Goal: Entertainment & Leisure: Consume media (video, audio)

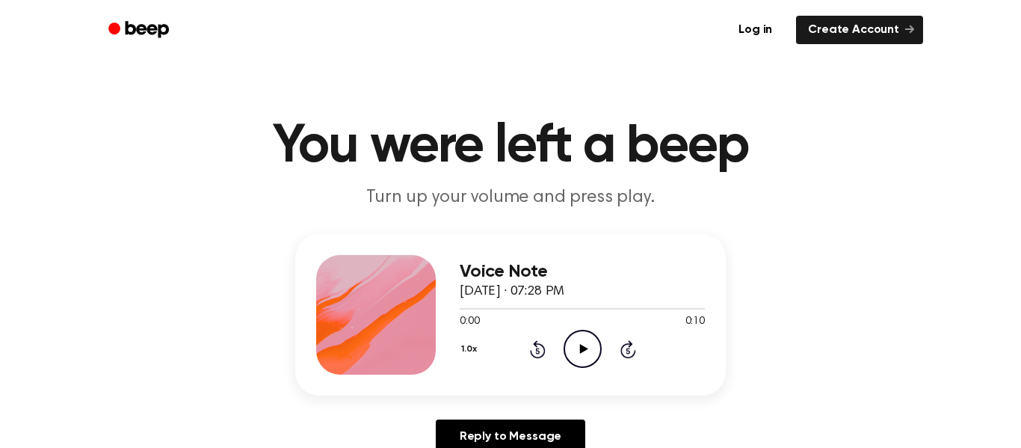
click at [570, 349] on icon "Play Audio" at bounding box center [583, 349] width 38 height 38
click at [571, 351] on icon "Pause Audio" at bounding box center [583, 349] width 38 height 38
click at [571, 351] on icon "Play Audio" at bounding box center [583, 349] width 38 height 38
click at [571, 351] on icon "Pause Audio" at bounding box center [583, 349] width 38 height 38
click at [571, 351] on icon "Play Audio" at bounding box center [583, 349] width 38 height 38
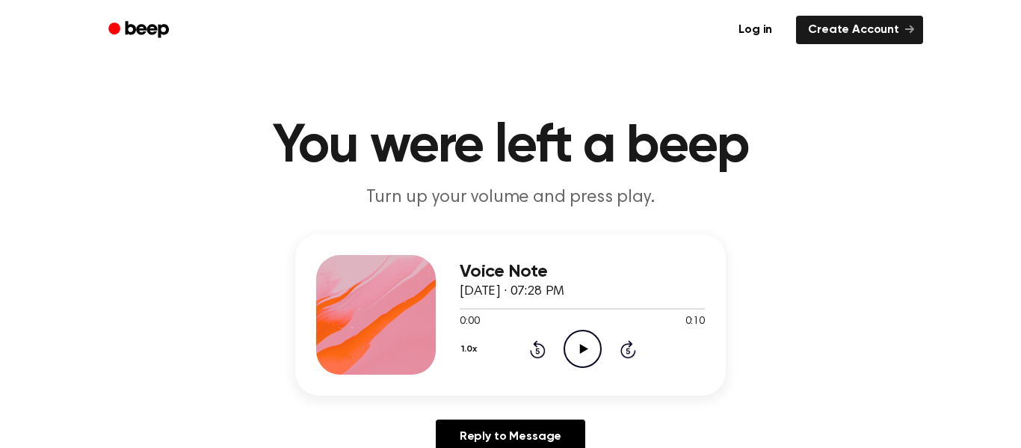
click at [584, 352] on icon "Play Audio" at bounding box center [583, 349] width 38 height 38
click at [583, 348] on icon at bounding box center [583, 349] width 8 height 10
click at [583, 360] on icon "Play Audio" at bounding box center [583, 349] width 38 height 38
click at [582, 348] on icon at bounding box center [583, 349] width 8 height 10
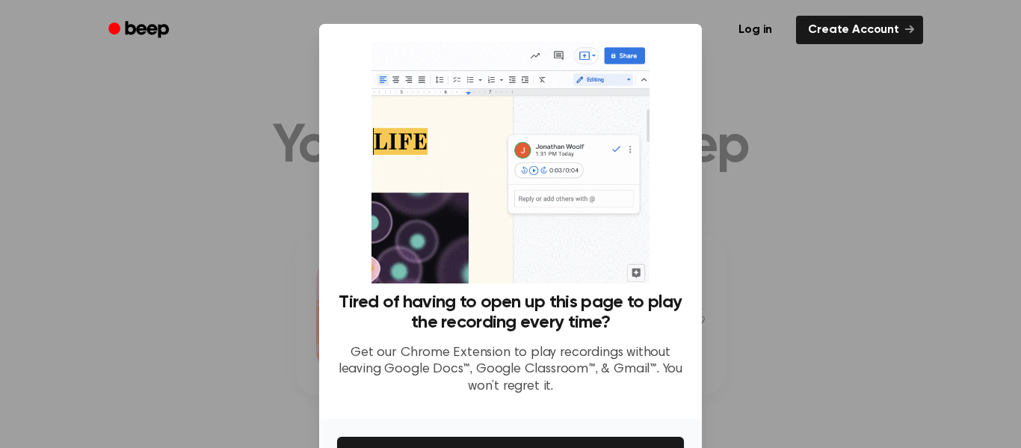
click at [631, 57] on div "Log in Create Account" at bounding box center [510, 30] width 825 height 60
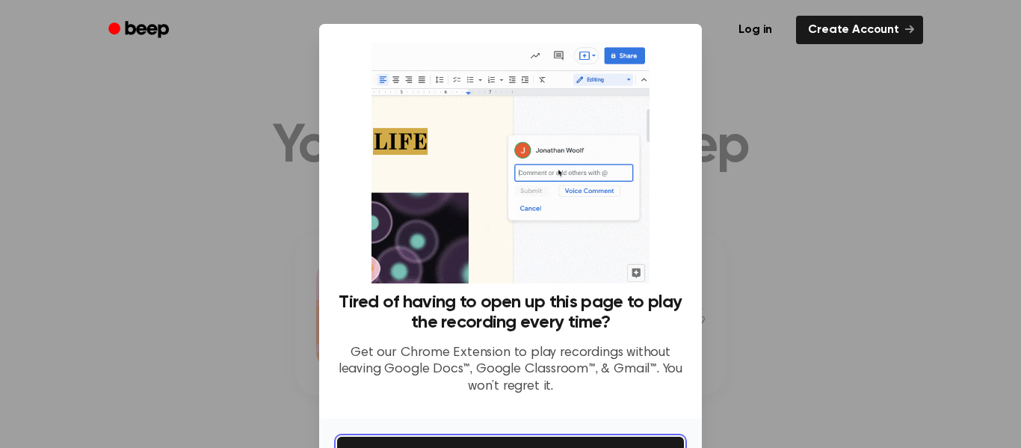
click at [457, 438] on button "Get It Now" at bounding box center [510, 453] width 347 height 33
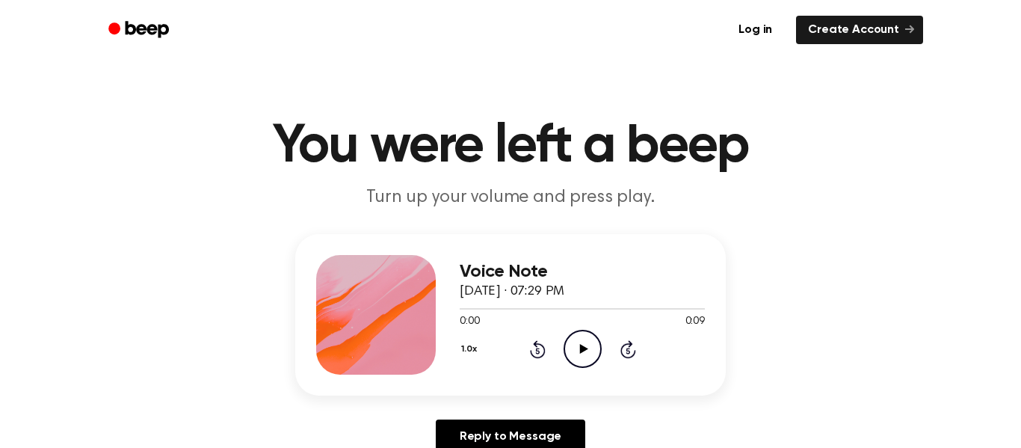
click at [590, 345] on icon "Play Audio" at bounding box center [583, 349] width 38 height 38
click at [579, 341] on icon "Play Audio" at bounding box center [583, 349] width 38 height 38
click at [585, 349] on icon at bounding box center [583, 349] width 8 height 10
click at [576, 357] on icon "Play Audio" at bounding box center [583, 349] width 38 height 38
click at [573, 360] on icon "Play Audio" at bounding box center [583, 349] width 38 height 38
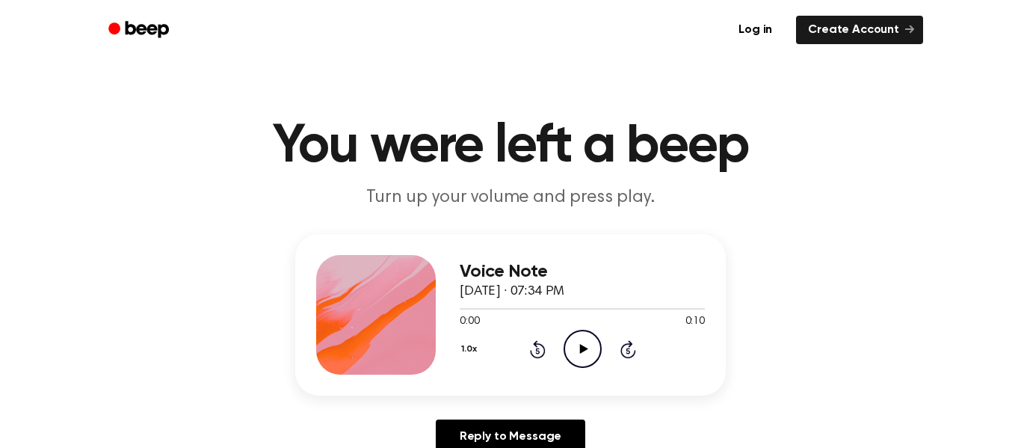
click at [570, 343] on icon "Play Audio" at bounding box center [583, 349] width 38 height 38
click at [580, 351] on icon at bounding box center [583, 349] width 8 height 10
click at [555, 308] on div at bounding box center [582, 308] width 245 height 1
click at [550, 312] on div at bounding box center [582, 308] width 245 height 12
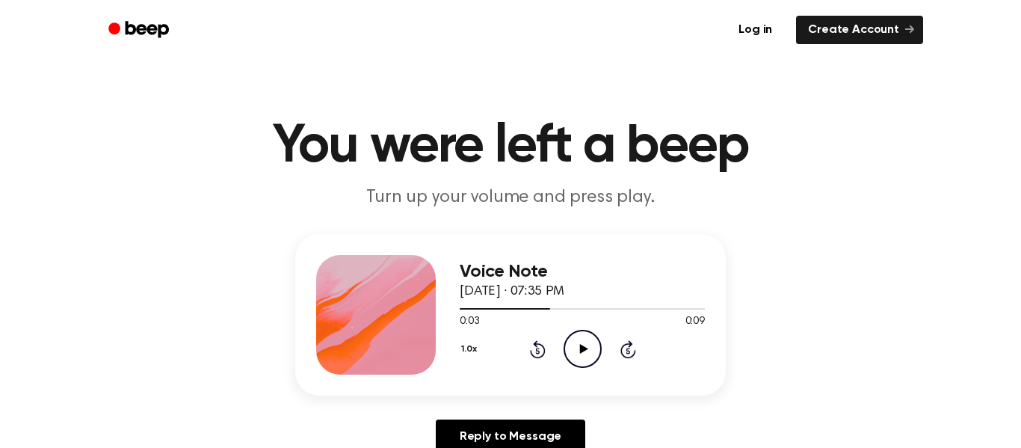
click at [579, 341] on icon "Play Audio" at bounding box center [583, 349] width 38 height 38
click at [588, 342] on icon "Play Audio" at bounding box center [583, 349] width 38 height 38
click at [587, 352] on icon "Play Audio" at bounding box center [583, 349] width 38 height 38
